Goal: Use online tool/utility: Utilize a website feature to perform a specific function

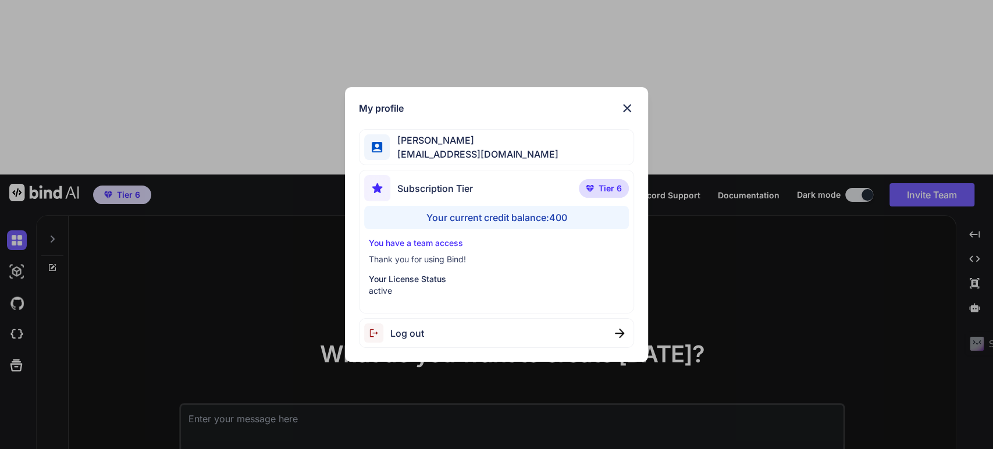
click at [142, 77] on div "My profile Simon Se tipptreff@gmail.com Subscription Tier Tier 6 Your current c…" at bounding box center [496, 224] width 993 height 449
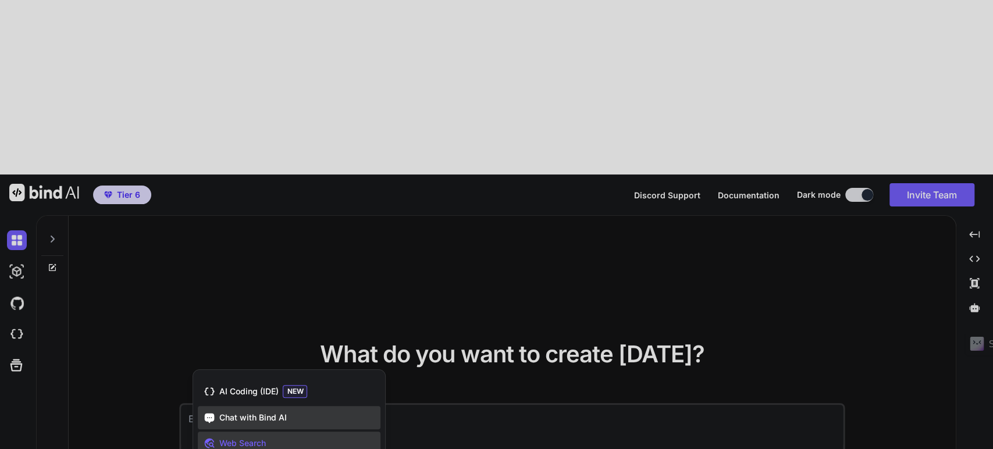
click at [226, 412] on span "Chat with Bind AI" at bounding box center [253, 418] width 68 height 12
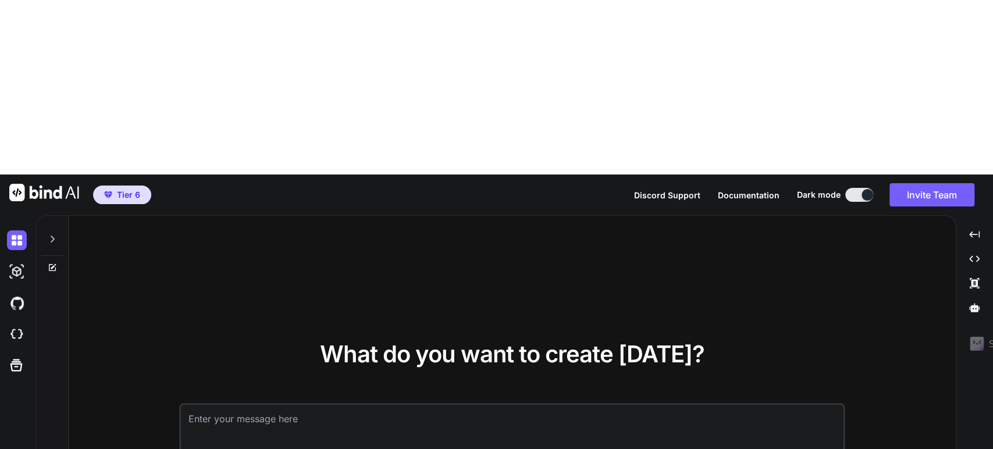
click at [251, 405] on textarea at bounding box center [513, 426] width 662 height 43
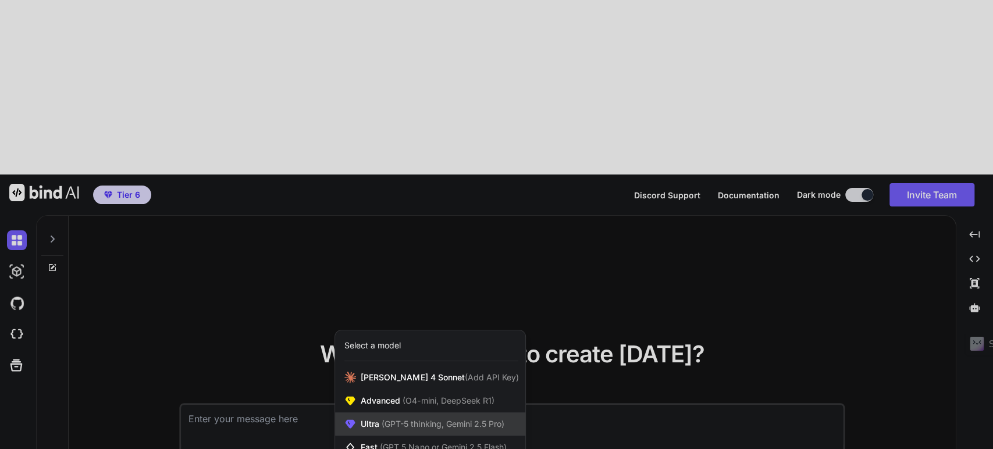
click at [411, 419] on span "(GPT-5 thinking, Gemini 2.5 Pro)" at bounding box center [441, 424] width 125 height 10
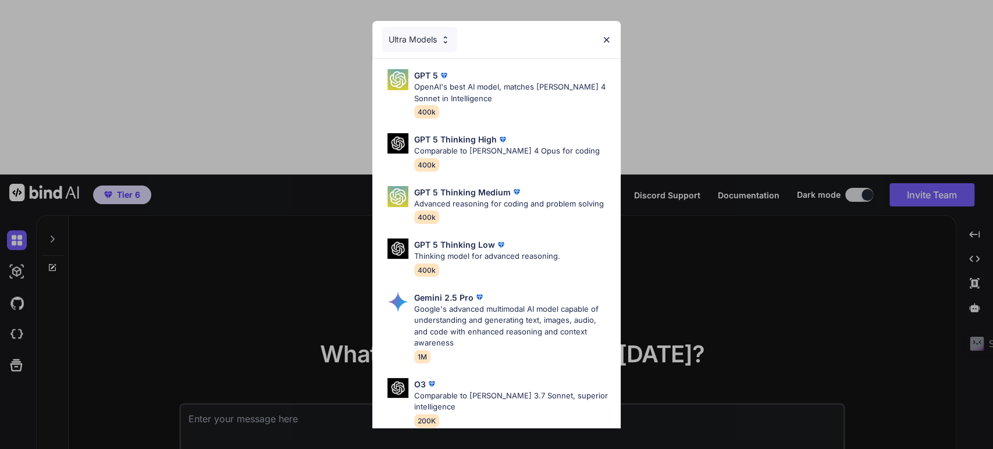
click at [662, 304] on div "Ultra Models GPT 5 OpenAI's best AI model, matches Claude 4 Sonnet in Intellige…" at bounding box center [496, 224] width 993 height 449
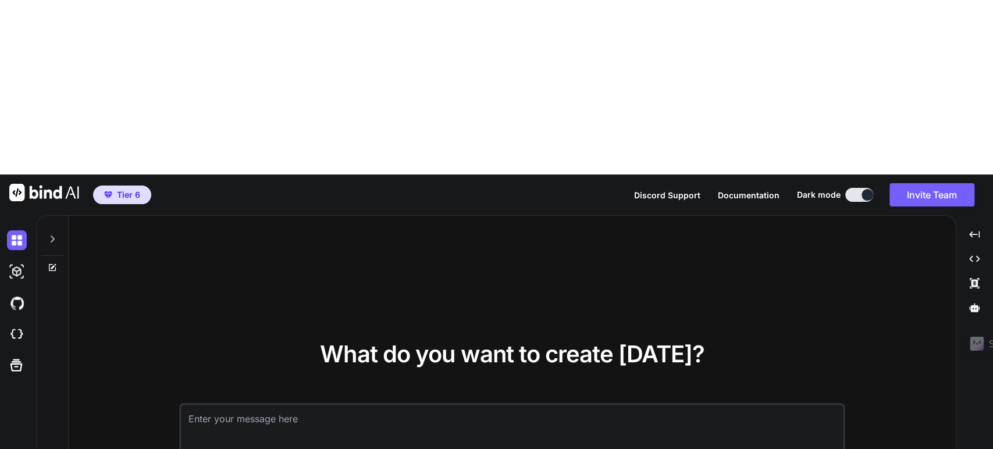
click at [54, 236] on icon at bounding box center [53, 239] width 4 height 7
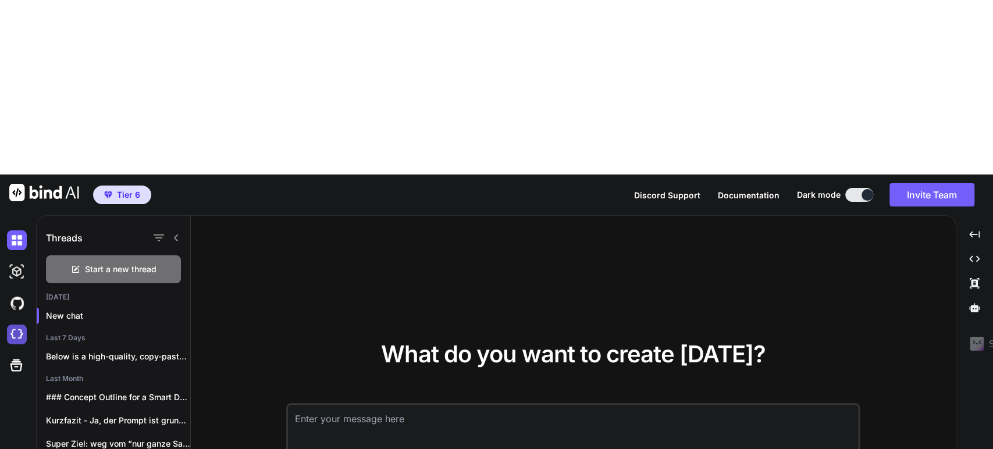
click at [14, 325] on img at bounding box center [17, 335] width 20 height 20
click at [58, 310] on p "New chat" at bounding box center [118, 316] width 144 height 12
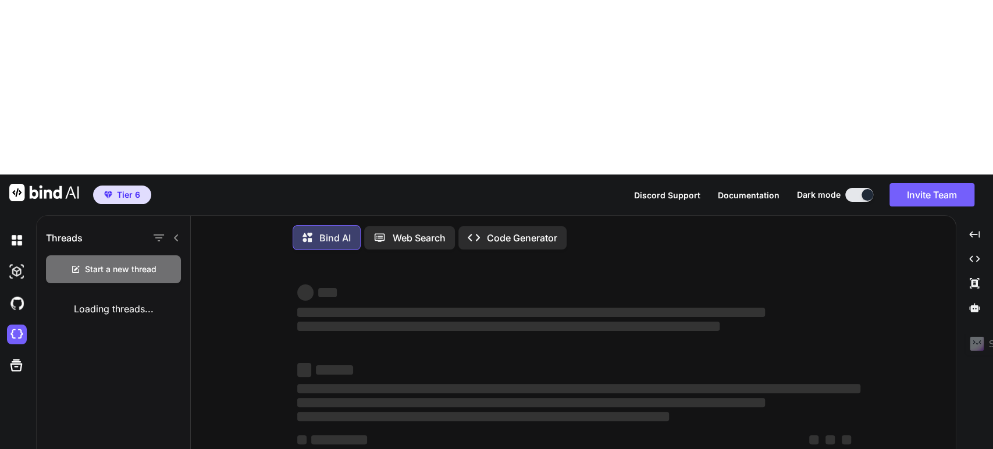
click at [413, 357] on div "‌ ‌ ‌ ‌ ‌ ‌ ‌ ‌ ‌ ‌" at bounding box center [578, 409] width 563 height 104
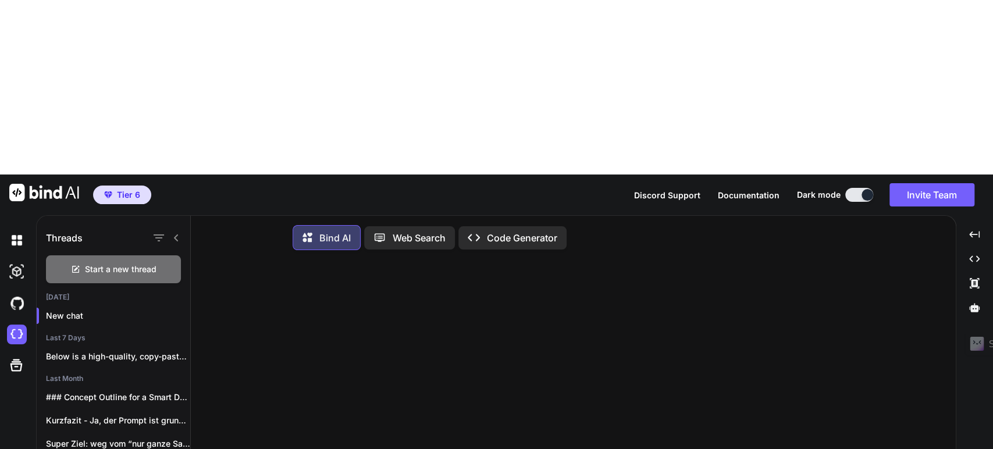
type textarea "x"
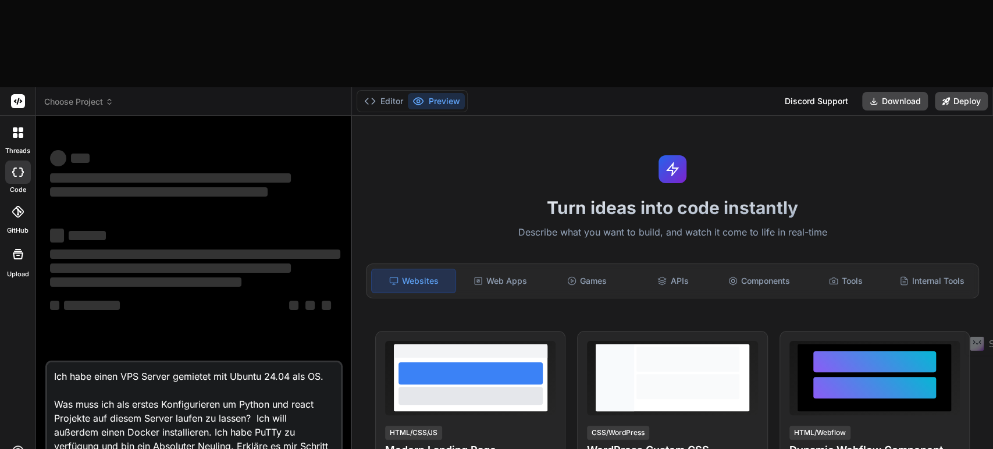
click at [15, 120] on div at bounding box center [18, 132] width 24 height 24
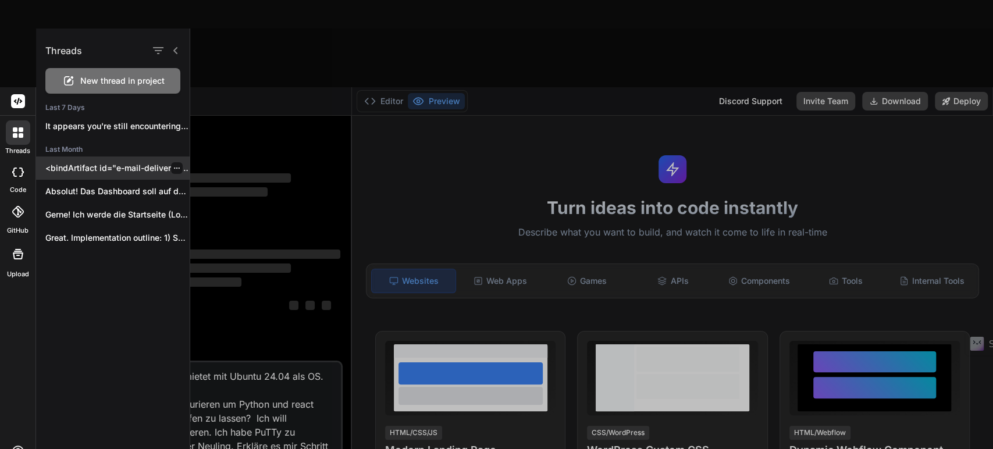
click at [110, 168] on p "<bindArtifact id="e-mail-deliverability-suite" title="E‑Mail-Deliverability-Sui…" at bounding box center [117, 168] width 144 height 12
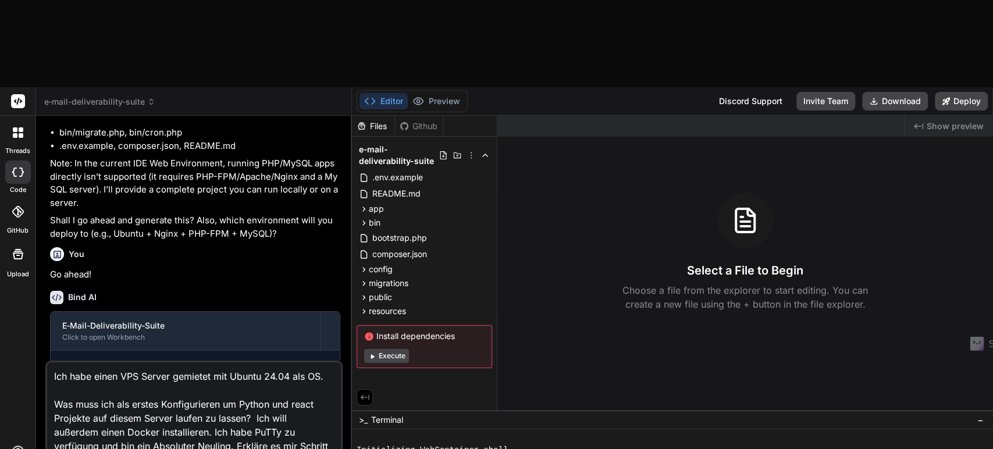
scroll to position [3391, 0]
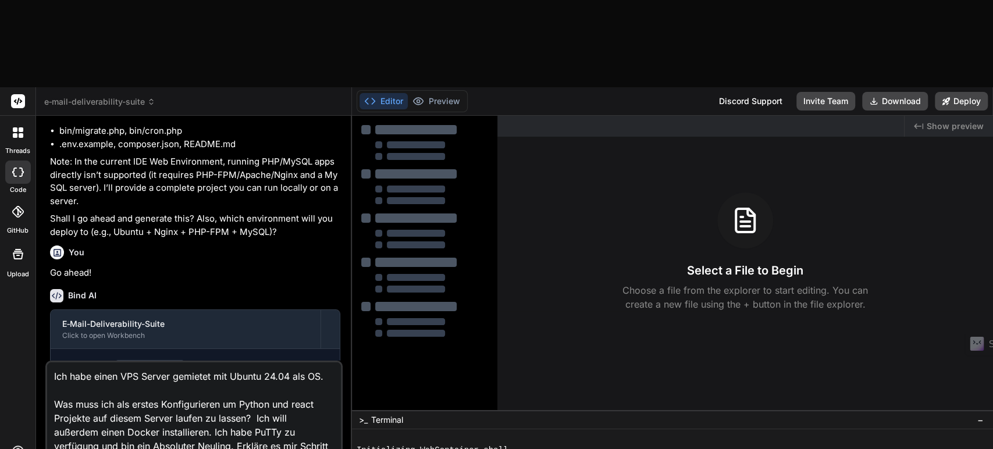
type textarea "x"
